Goal: Task Accomplishment & Management: Manage account settings

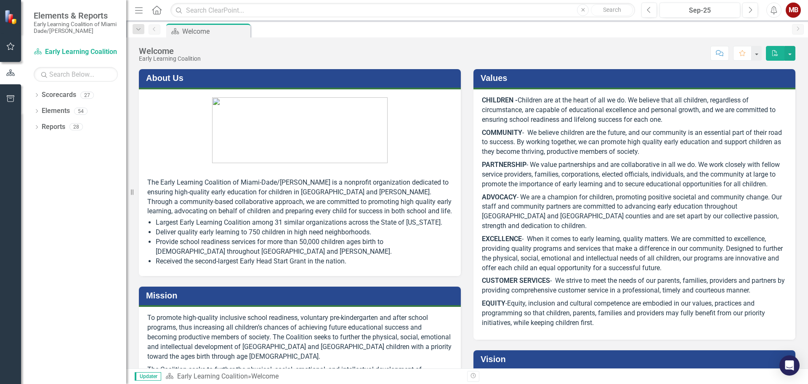
click at [790, 11] on div "MB" at bounding box center [793, 10] width 15 height 15
click at [754, 106] on link "Logout Log Out" at bounding box center [767, 107] width 67 height 16
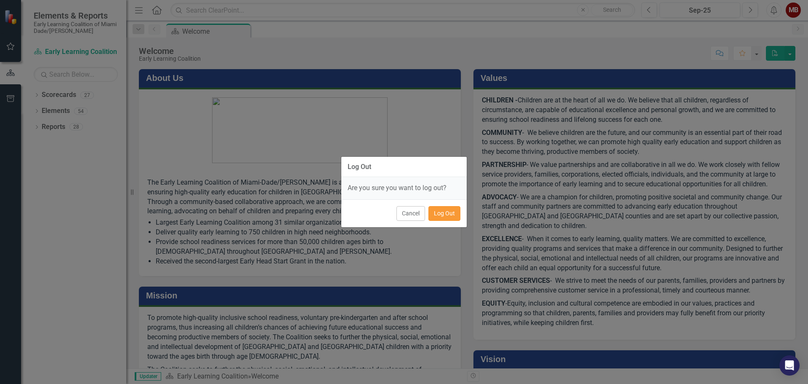
click at [442, 211] on button "Log Out" at bounding box center [445, 213] width 32 height 15
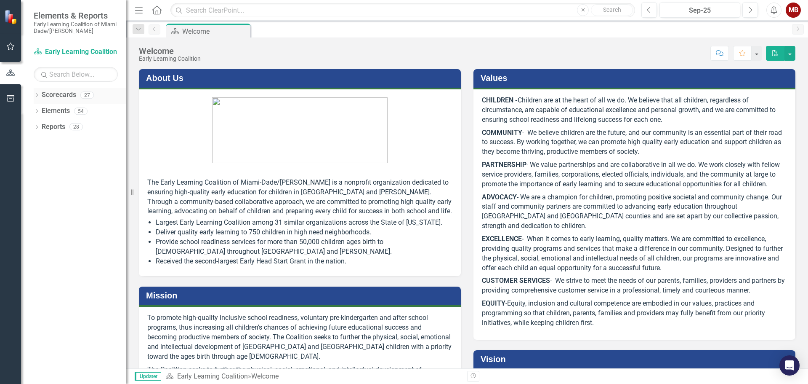
click at [36, 98] on icon "Dropdown" at bounding box center [37, 95] width 6 height 5
click at [38, 111] on icon "Dropdown" at bounding box center [41, 110] width 6 height 5
click at [42, 111] on icon "Dropdown" at bounding box center [41, 110] width 6 height 5
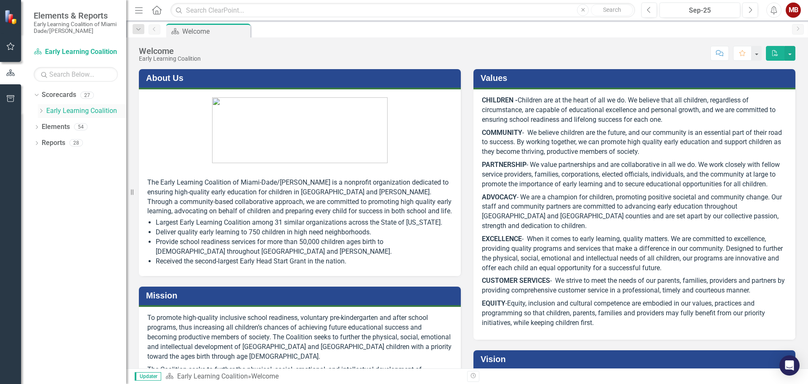
click at [43, 112] on icon "Dropdown" at bounding box center [41, 110] width 6 height 5
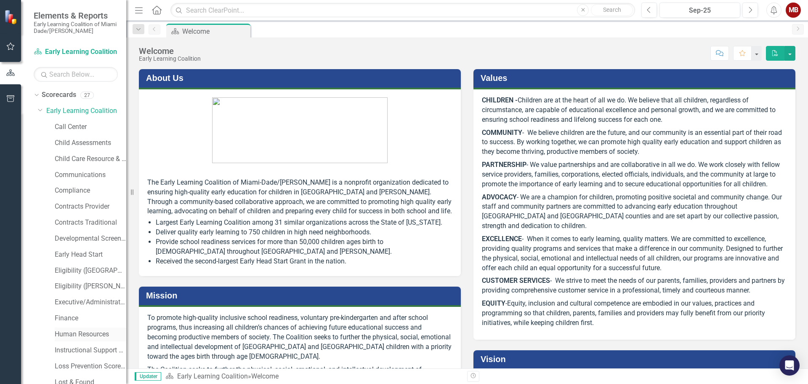
click at [79, 332] on link "Human Resources" at bounding box center [91, 334] width 72 height 10
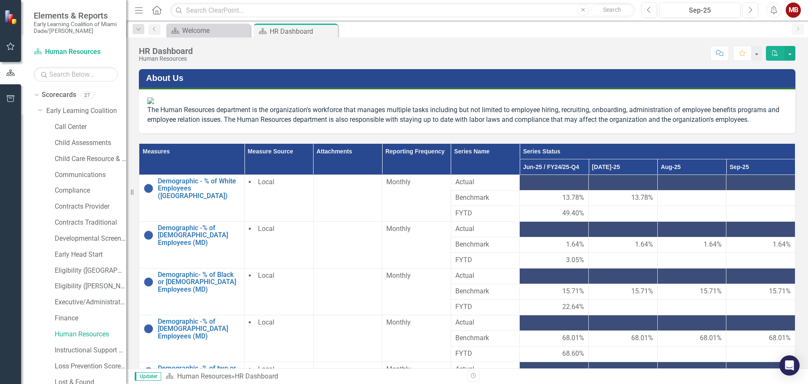
click at [790, 7] on div "MB" at bounding box center [793, 10] width 15 height 15
click at [762, 104] on link "Logout Log Out" at bounding box center [767, 107] width 67 height 16
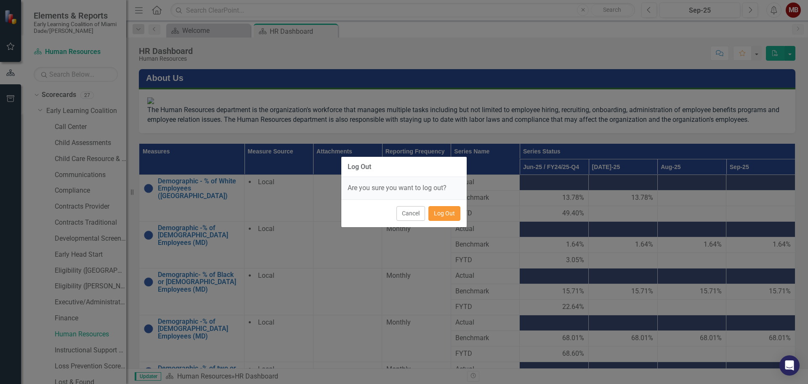
click at [440, 211] on button "Log Out" at bounding box center [445, 213] width 32 height 15
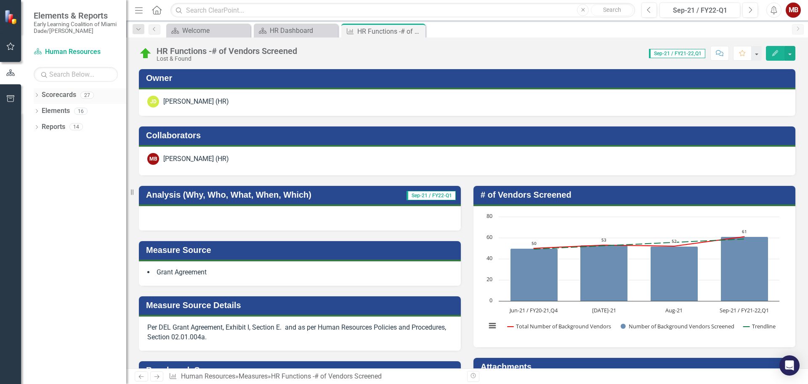
click at [37, 97] on icon "Dropdown" at bounding box center [37, 95] width 6 height 5
click at [32, 111] on icon "Dropdown" at bounding box center [28, 110] width 6 height 5
click at [32, 113] on div "Dropdown" at bounding box center [28, 110] width 6 height 7
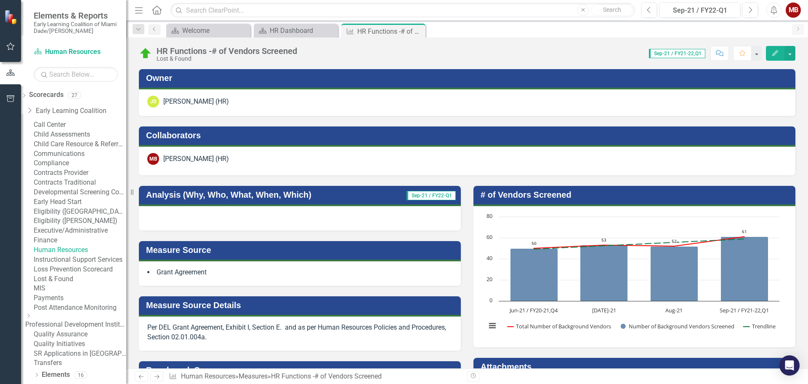
click at [73, 255] on link "Human Resources" at bounding box center [80, 250] width 93 height 10
